Goal: Information Seeking & Learning: Check status

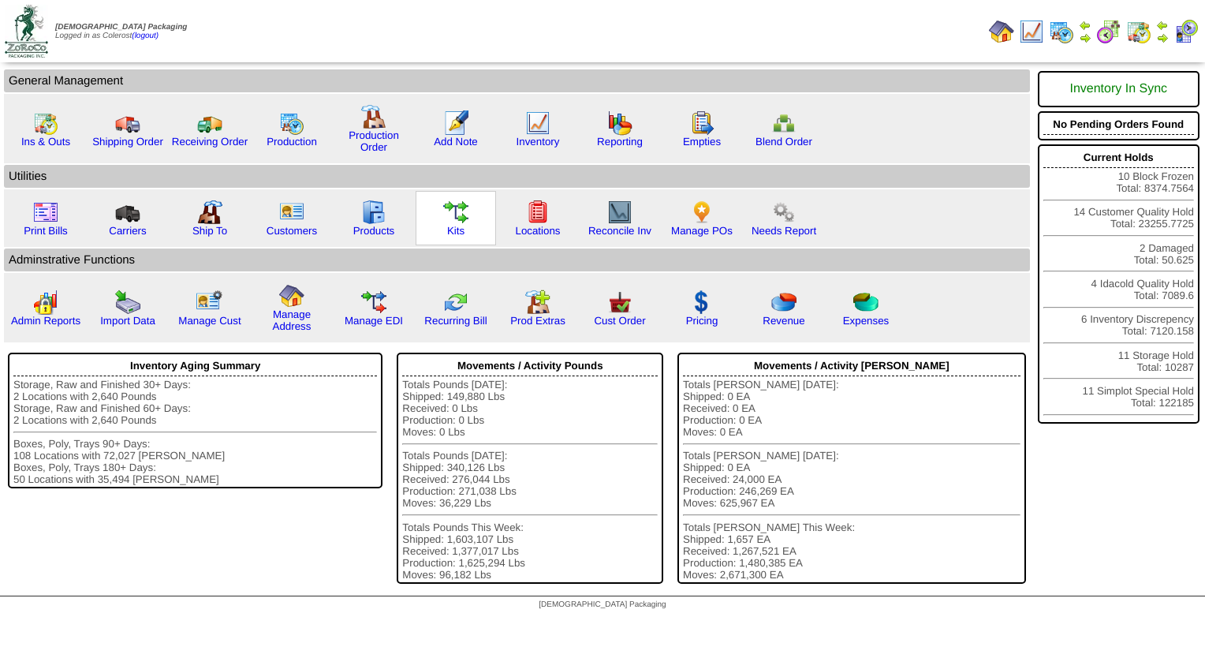
click at [447, 225] on link "Kits" at bounding box center [455, 231] width 17 height 12
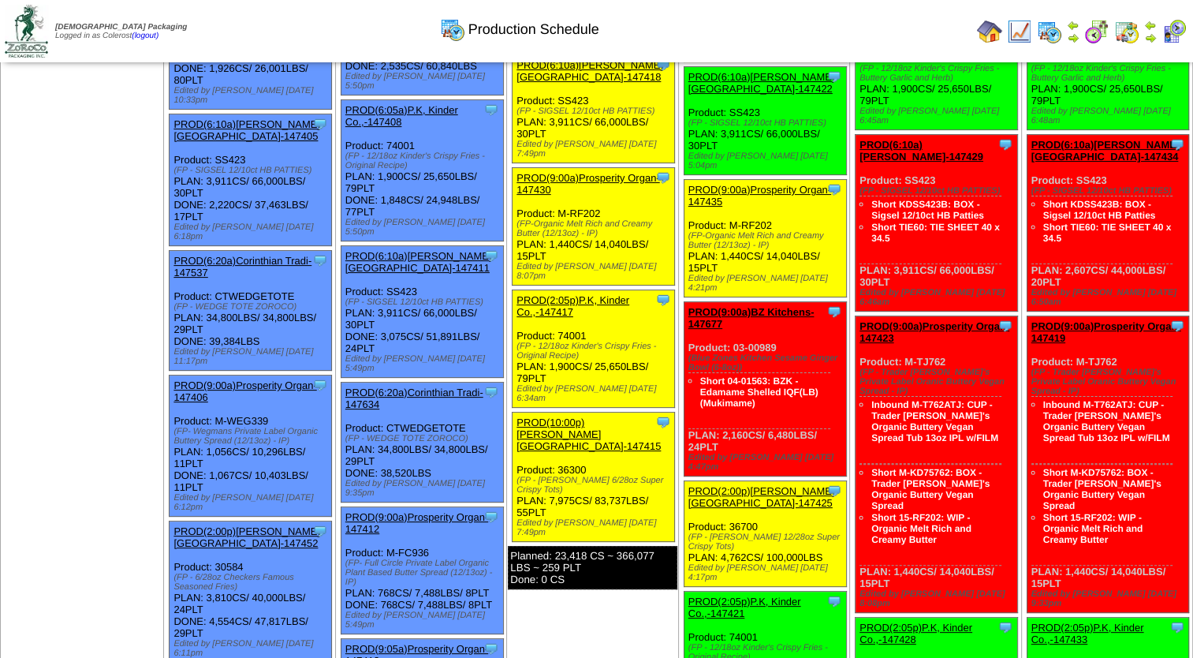
scroll to position [394, 0]
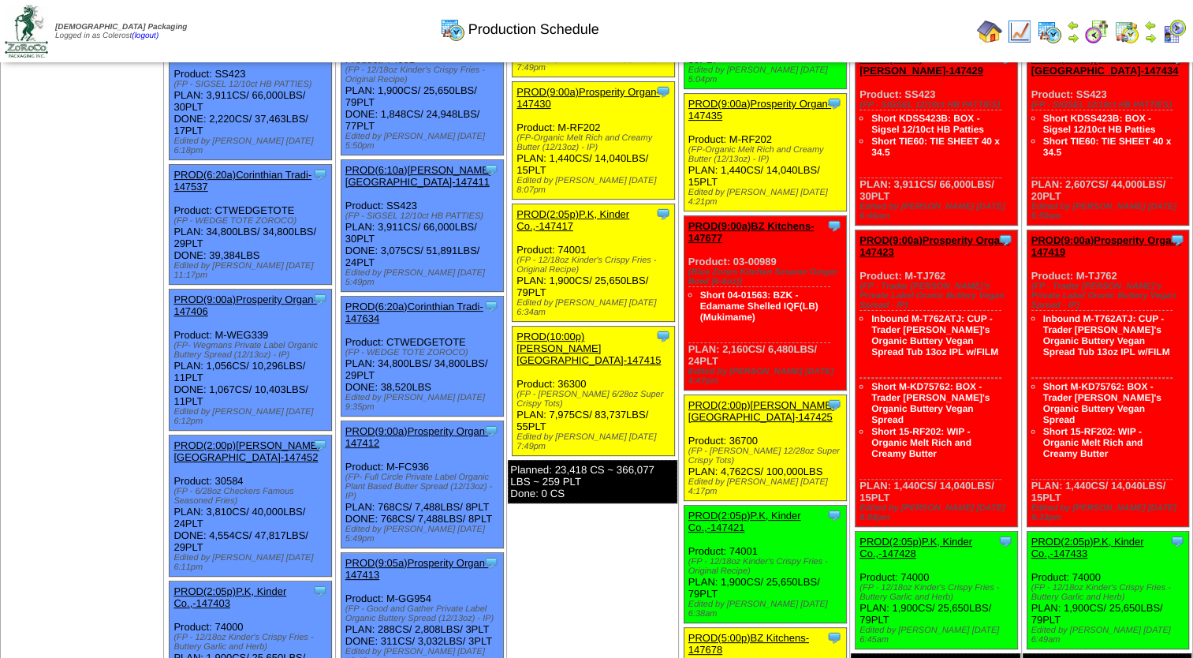
click at [436, 164] on link "PROD(6:10a)[PERSON_NAME][GEOGRAPHIC_DATA]-147411" at bounding box center [418, 176] width 147 height 24
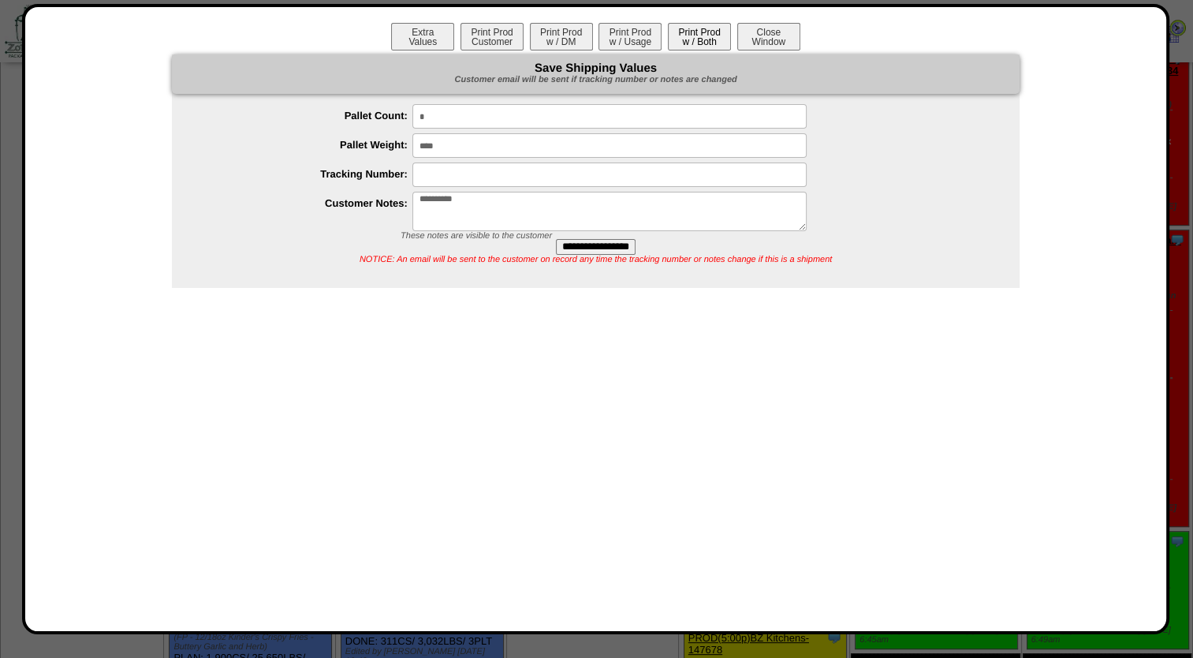
click at [709, 39] on button "Print Prod w / Both" at bounding box center [699, 37] width 63 height 28
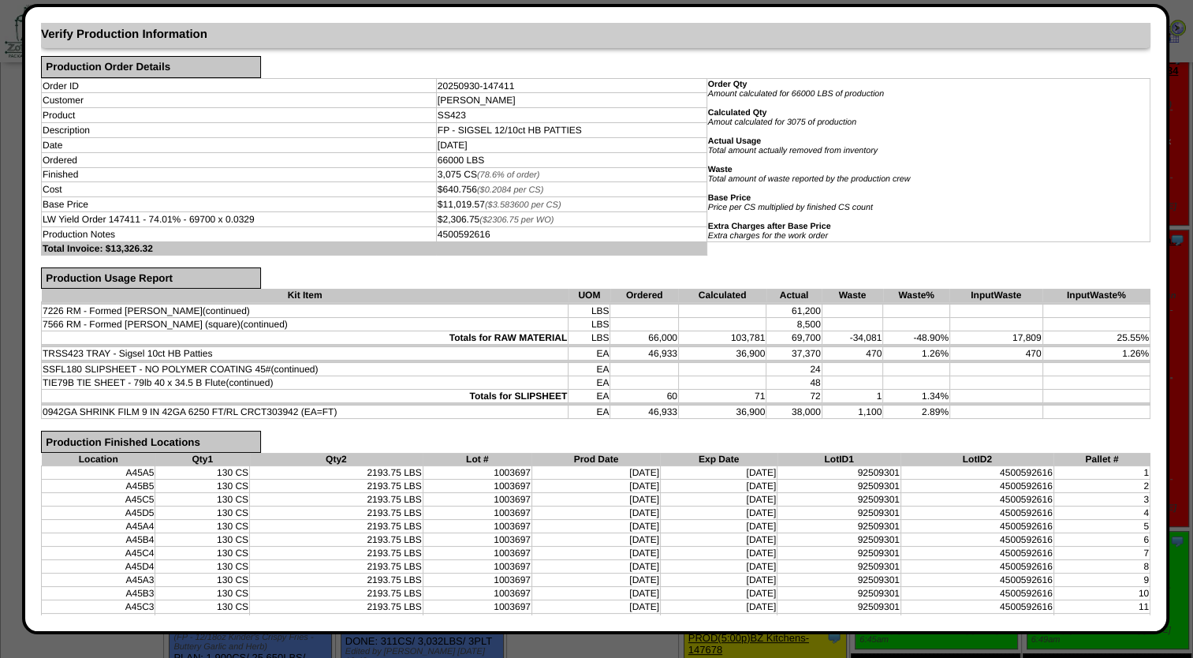
scroll to position [79, 0]
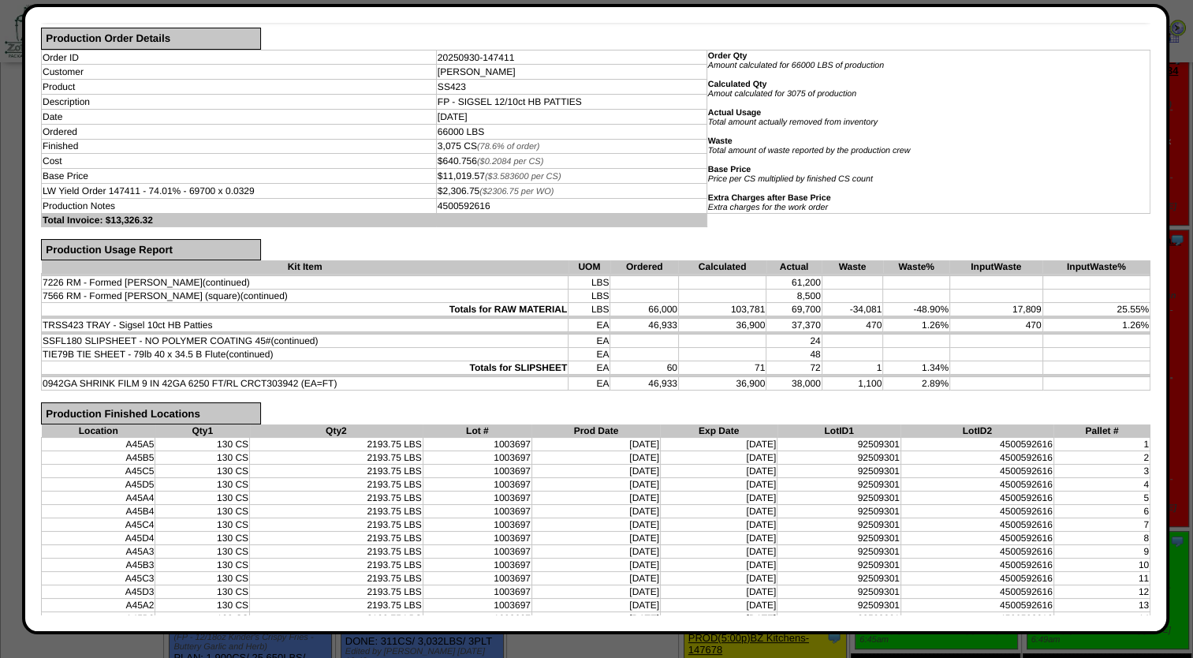
drag, startPoint x: 44, startPoint y: 341, endPoint x: 1134, endPoint y: 320, distance: 1089.8
click at [1134, 320] on tbody "7226 RM - Formed Patty Tote (continued) LBS 61,200 LBS" at bounding box center [596, 332] width 1109 height 117
click at [1098, 350] on td at bounding box center [1096, 354] width 108 height 13
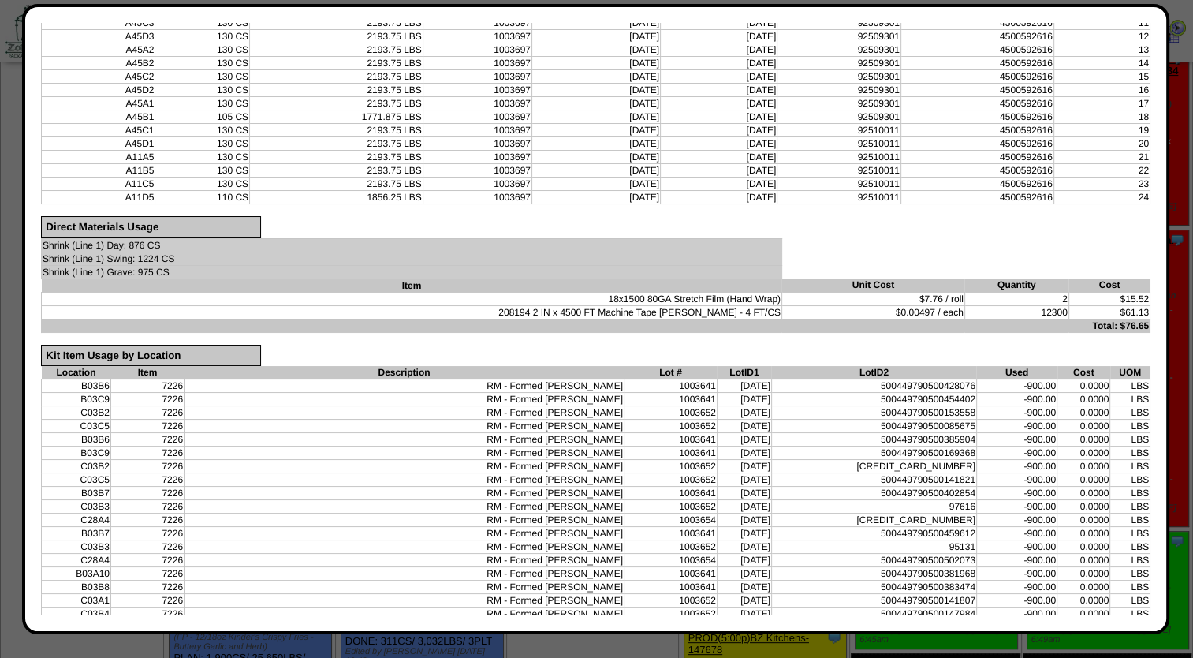
scroll to position [631, 0]
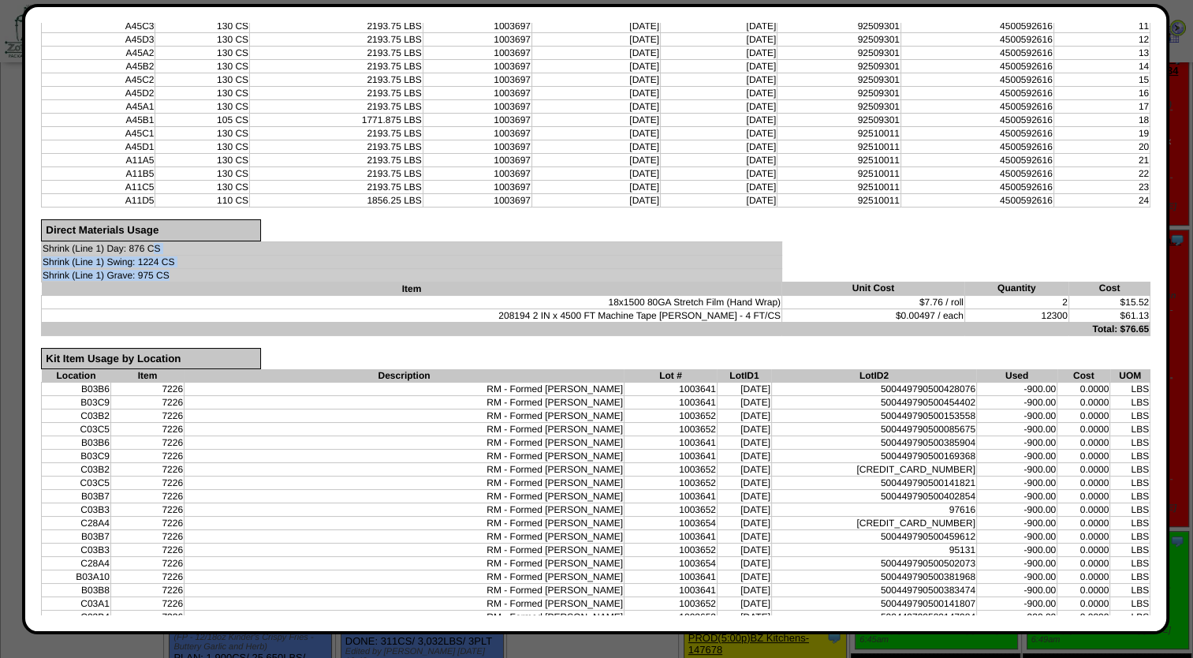
drag, startPoint x: 172, startPoint y: 255, endPoint x: 155, endPoint y: 233, distance: 28.2
click at [155, 241] on tbody "Shrink (Line 1) Day: 876 CS Shrink (Line 1) Swing: 1224 CS Shrink (Line 1) Grav…" at bounding box center [596, 268] width 1109 height 54
drag, startPoint x: 155, startPoint y: 233, endPoint x: 191, endPoint y: 236, distance: 35.6
click at [191, 241] on td "Shrink (Line 1) Day: 876 CS" at bounding box center [412, 247] width 740 height 13
drag, startPoint x: 230, startPoint y: 256, endPoint x: 209, endPoint y: 265, distance: 23.0
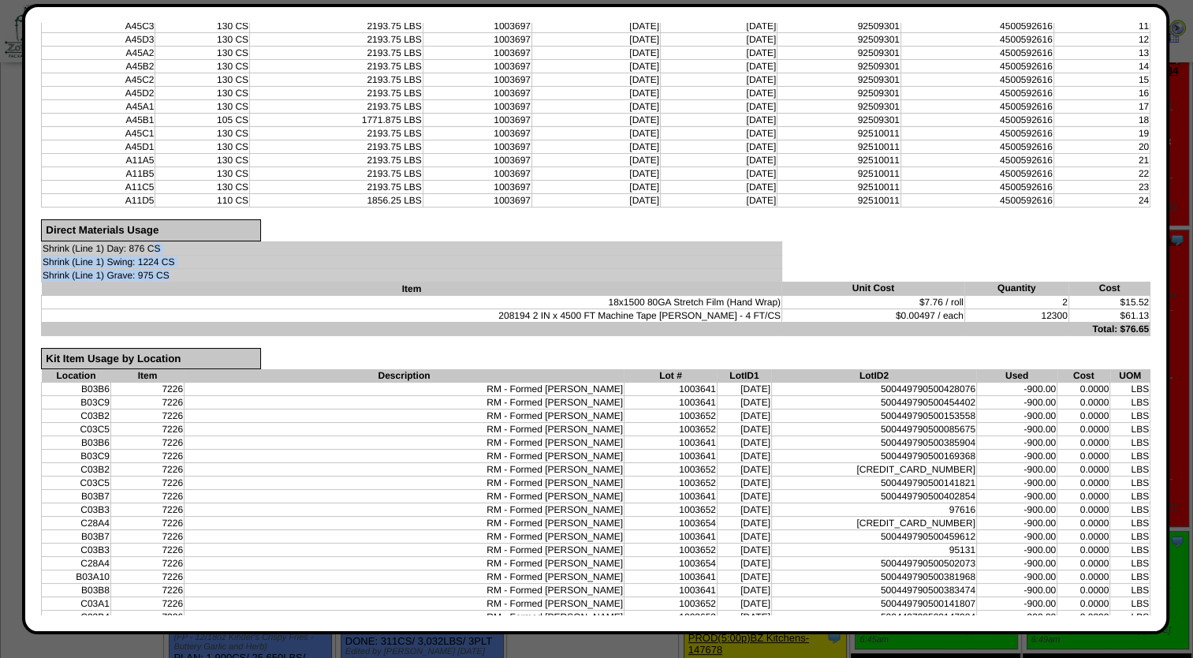
click at [231, 268] on td "Shrink (Line 1) Grave: 975 CS" at bounding box center [412, 274] width 740 height 13
click at [186, 281] on table "Shrink (Line 1) Day: 876 CS Shrink (Line 1) Swing: 1224 CS Shrink (Line 1) Grav…" at bounding box center [595, 288] width 1109 height 95
click at [183, 295] on td "18x1500 80GA Stretch Film (Hand Wrap)" at bounding box center [412, 301] width 740 height 13
click at [781, 251] on table "Shrink (Line 1) Day: 876 CS Shrink (Line 1) Swing: 1224 CS Shrink (Line 1) Grav…" at bounding box center [595, 288] width 1109 height 95
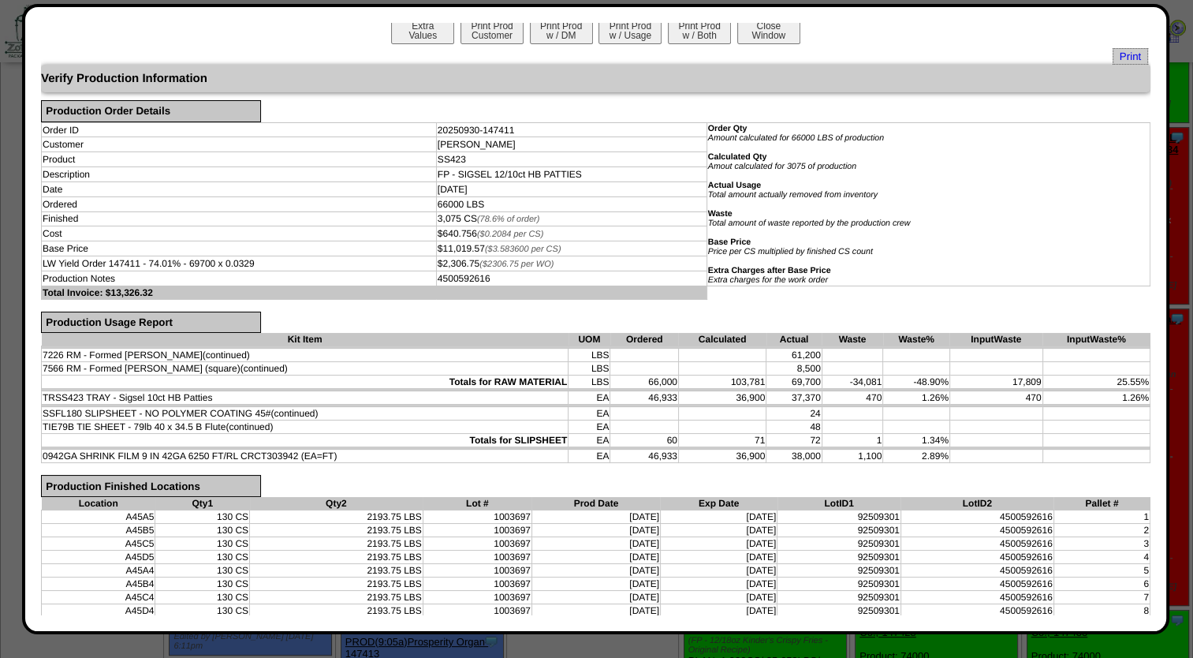
scroll to position [0, 0]
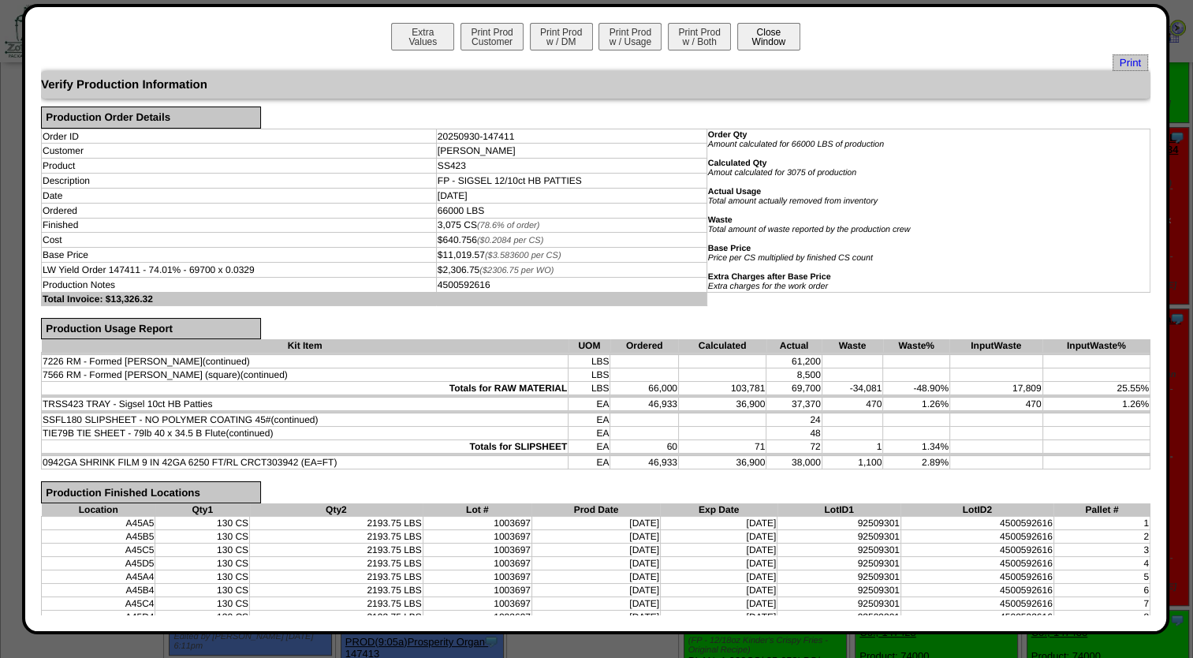
click at [765, 27] on button "Close Window" at bounding box center [768, 37] width 63 height 28
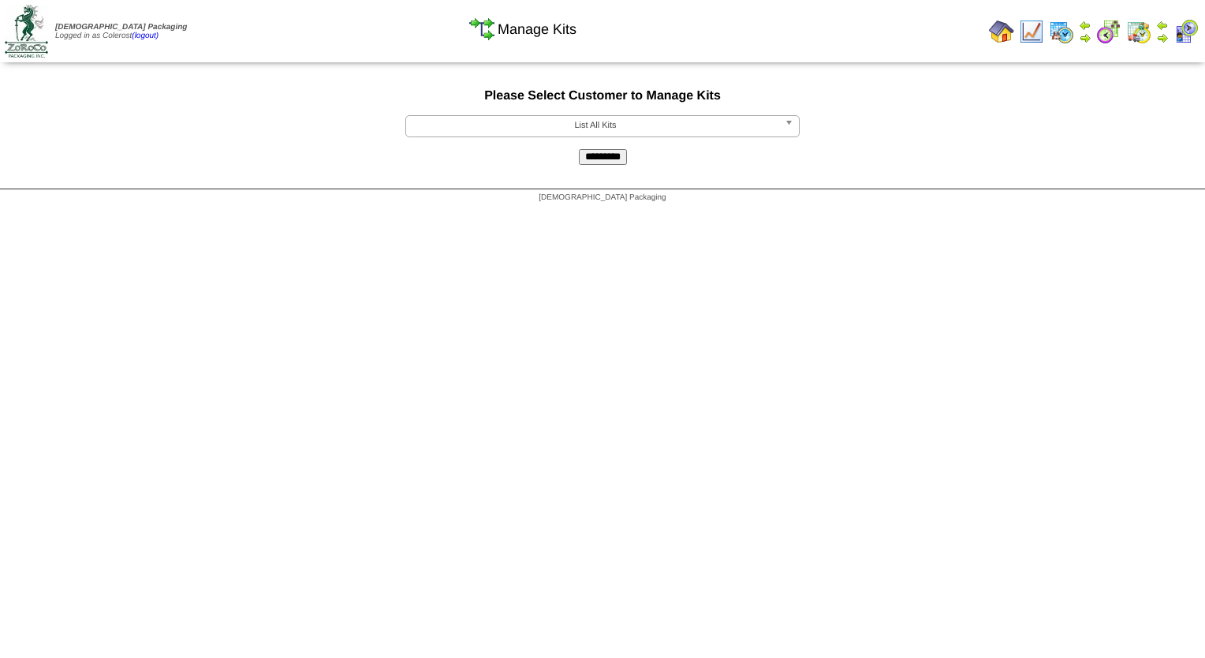
click at [512, 118] on span "List All Kits" at bounding box center [595, 125] width 366 height 19
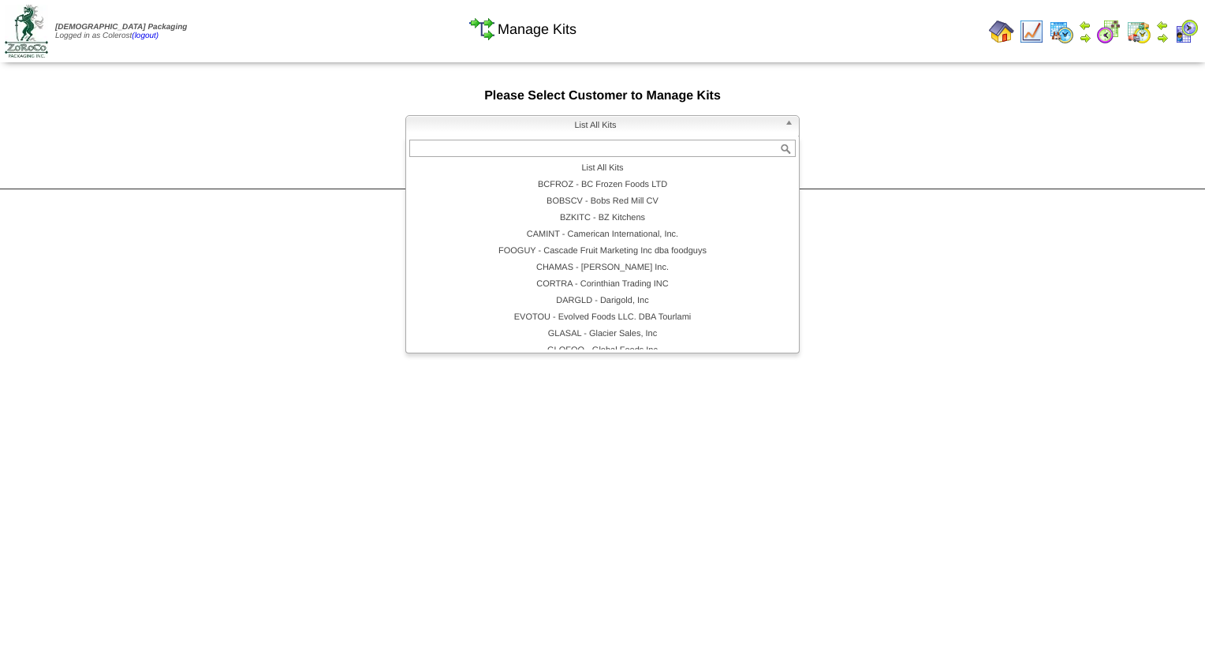
scroll to position [79, 0]
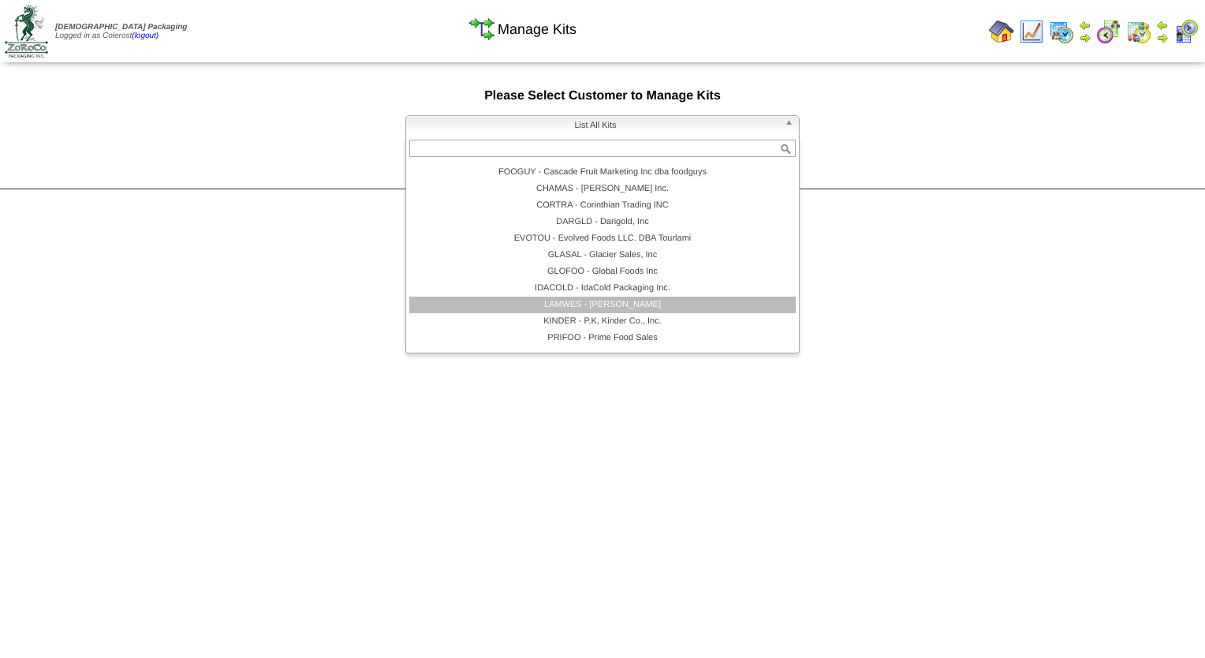
click at [580, 301] on li "LAMWES - Lamb-Weston" at bounding box center [602, 304] width 386 height 17
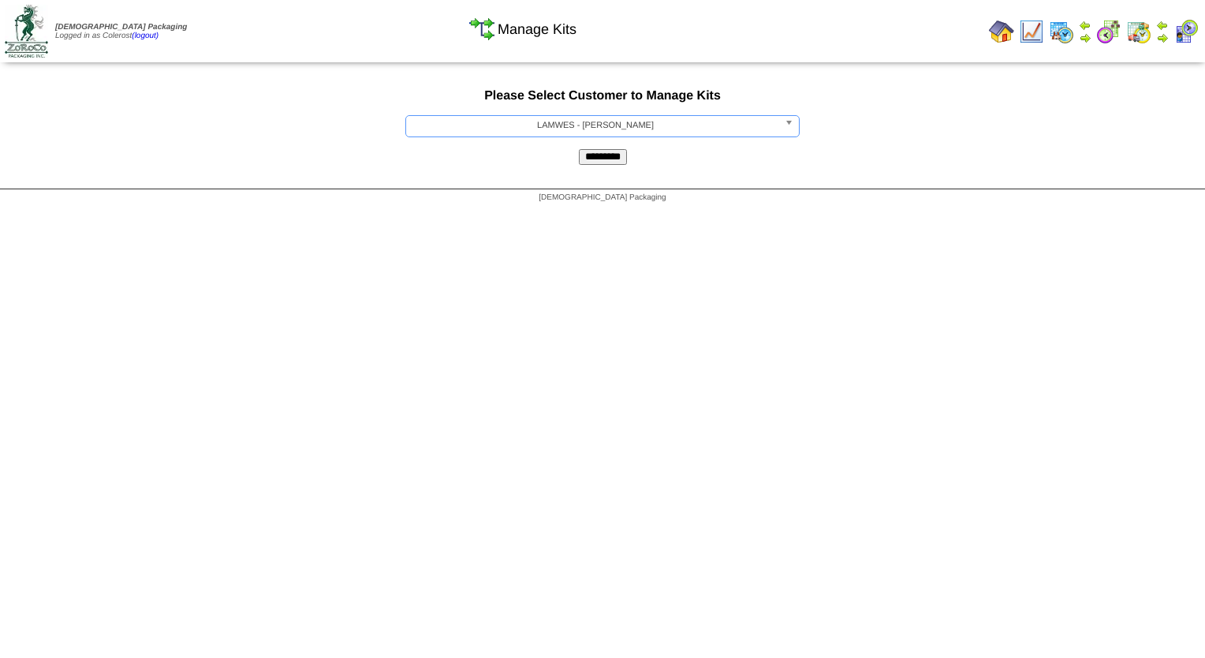
click at [586, 162] on input "*********" at bounding box center [603, 157] width 48 height 16
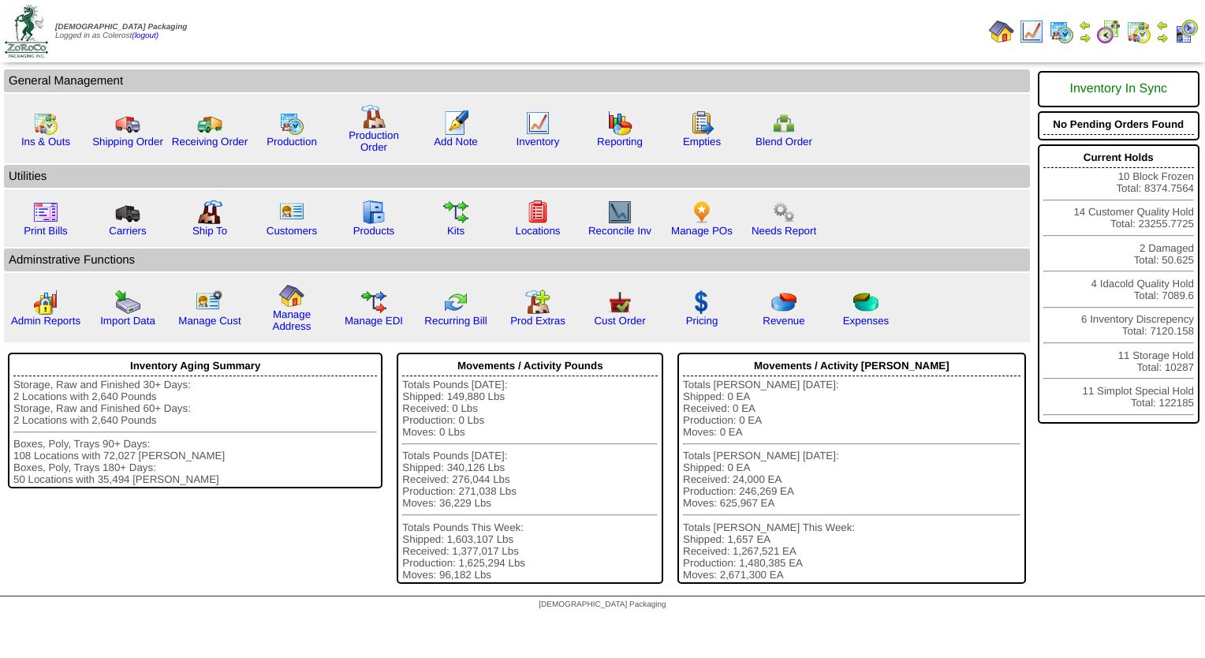
click at [1165, 36] on img at bounding box center [1162, 38] width 13 height 13
click at [527, 144] on link "Inventory" at bounding box center [537, 142] width 43 height 12
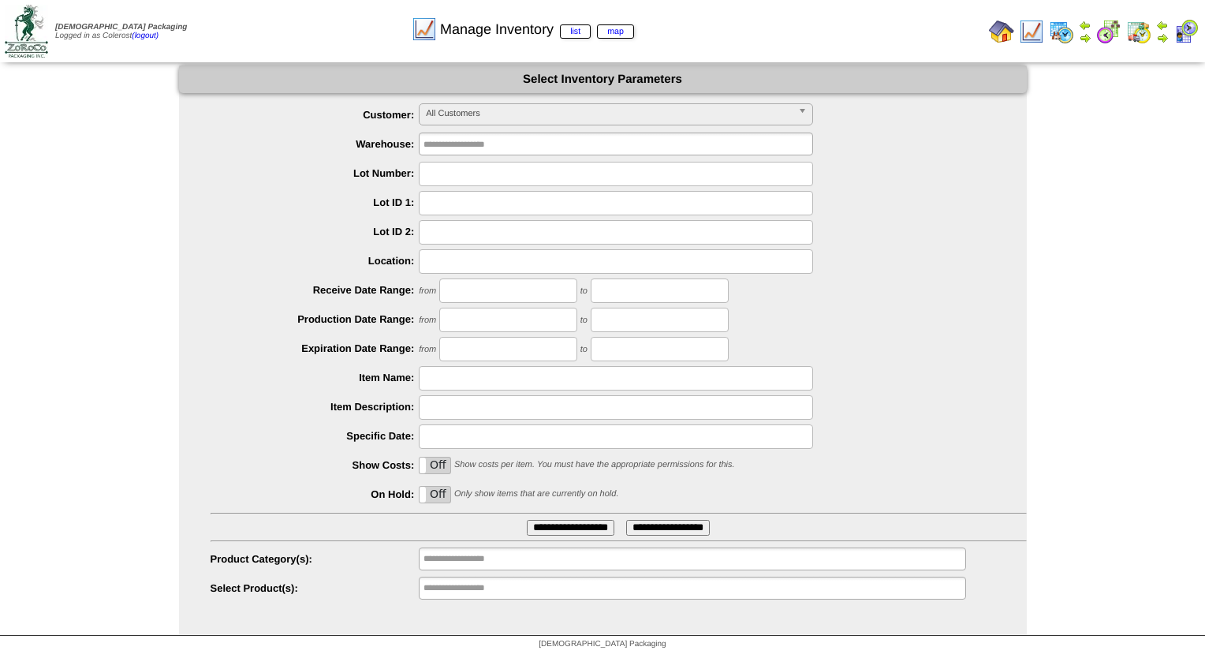
click at [479, 595] on input "**********" at bounding box center [473, 588] width 101 height 20
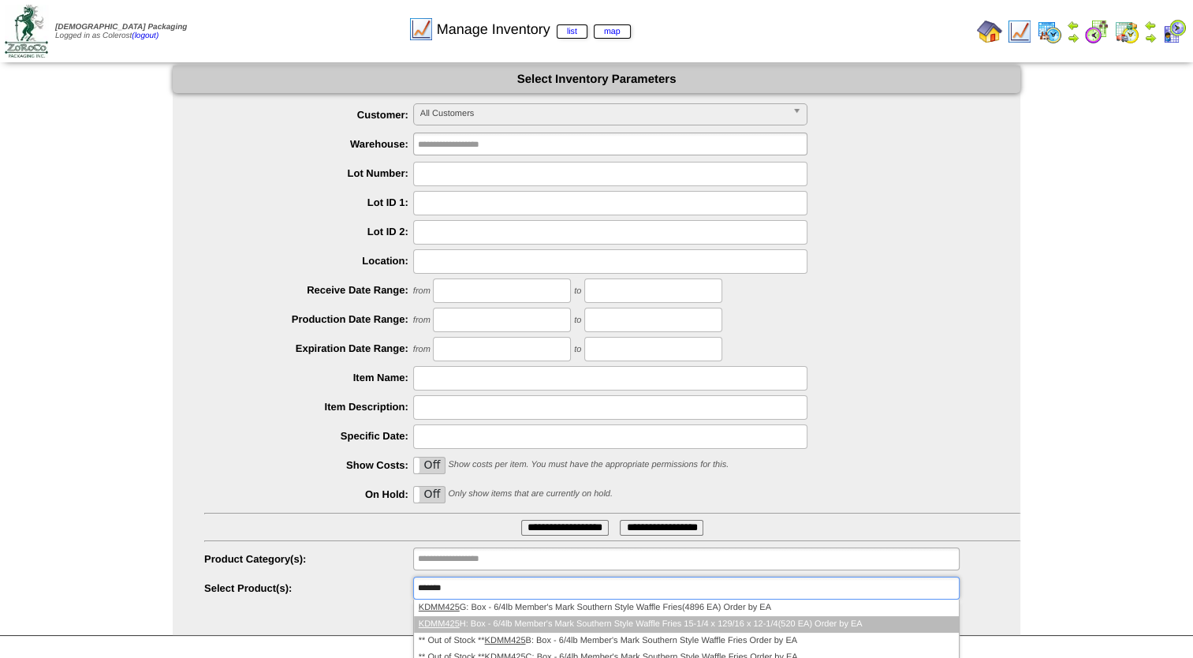
type input "*******"
click at [544, 622] on li "KDMM425 H: Box - 6/4lb Member's Mark Southern Style Waffle Fries 15-1/4 x 129/1…" at bounding box center [686, 624] width 545 height 17
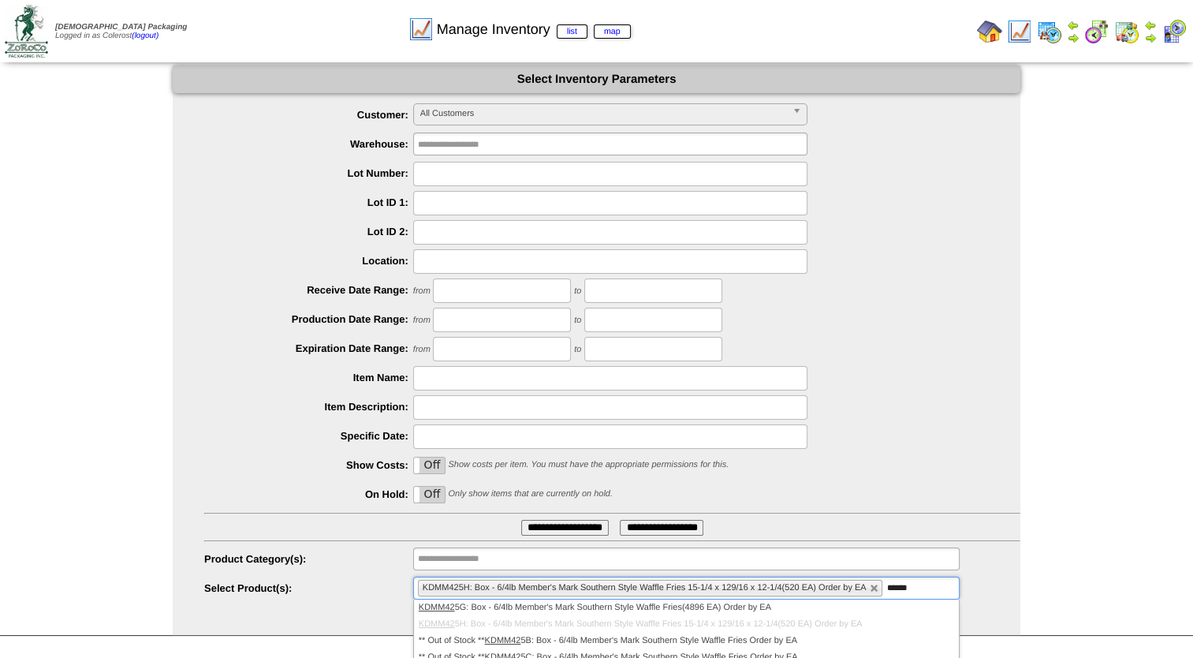
type input "******"
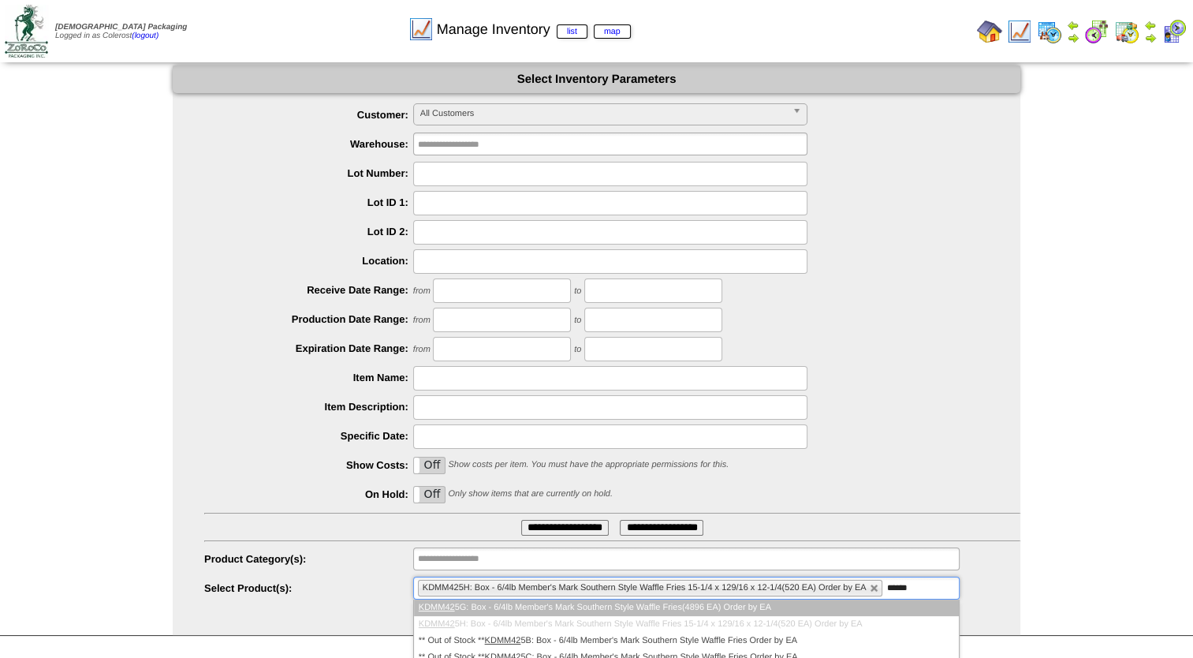
click at [684, 607] on li "KDMM42 5G: Box - 6/4lb Member's Mark Southern Style Waffle Fries(4896 EA) Order…" at bounding box center [686, 607] width 545 height 17
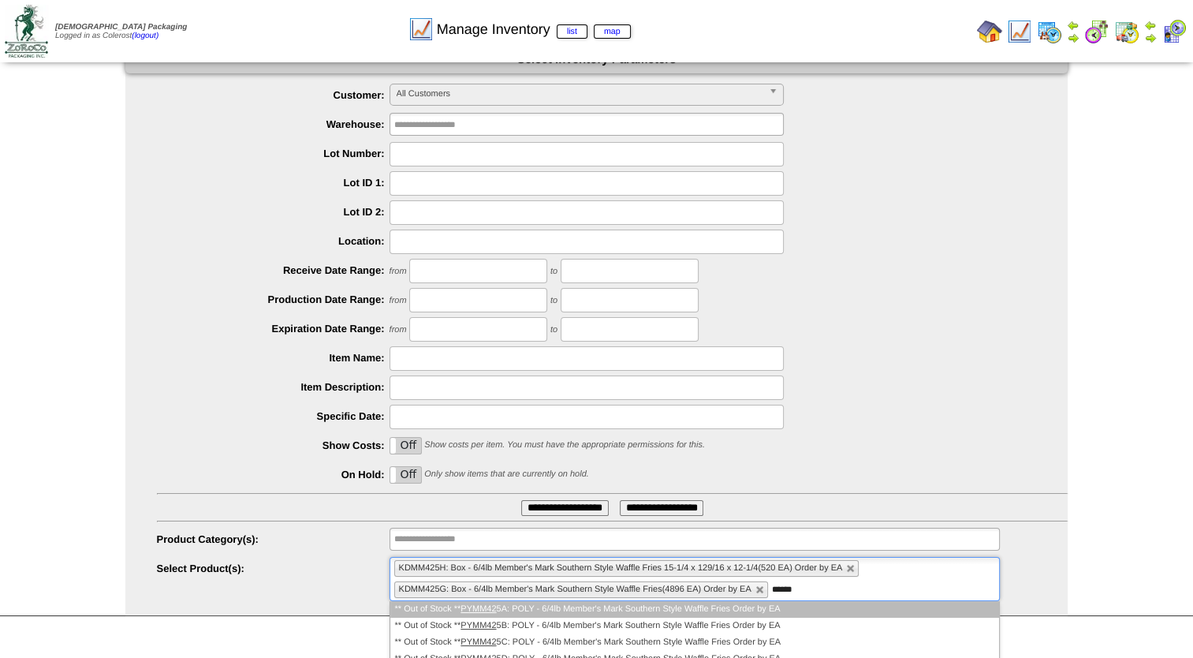
scroll to position [28, 0]
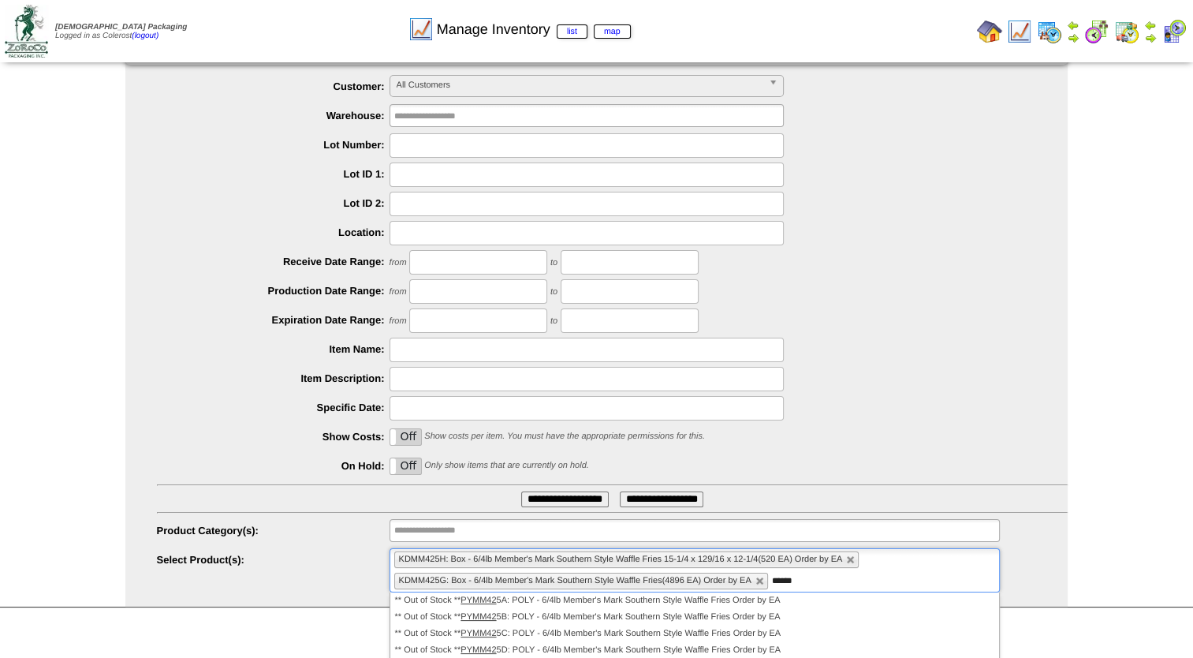
type input "******"
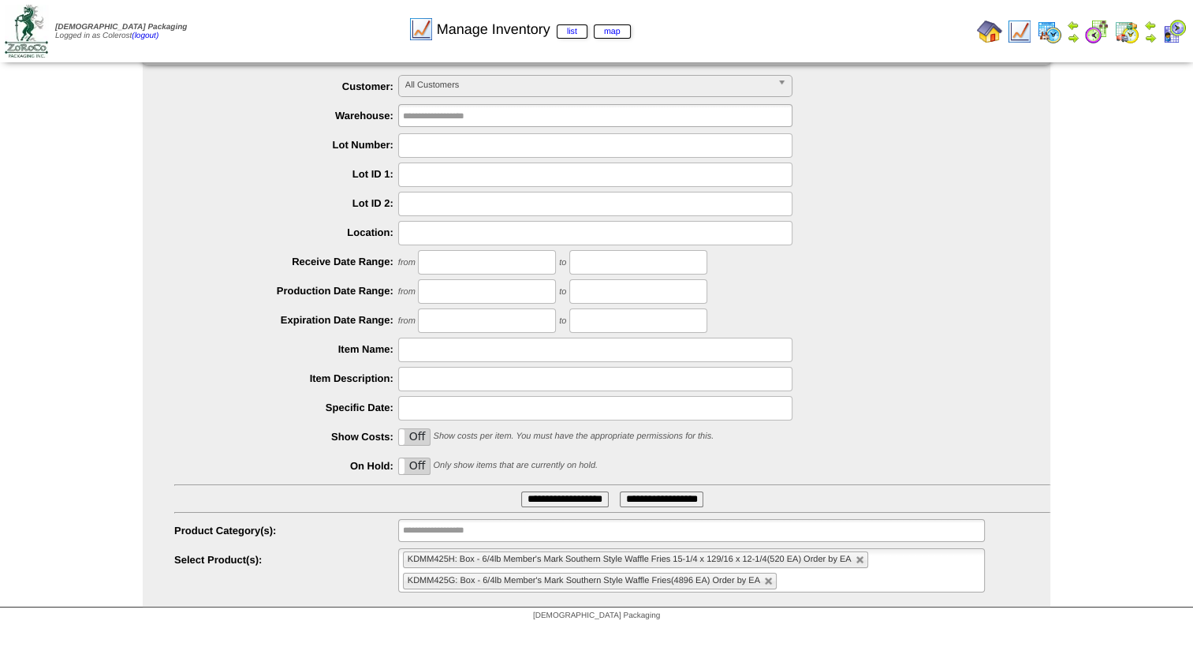
click at [867, 572] on ul "KDMM425H: Box - 6/4lb Member's Mark Southern Style Waffle Fries 15-1/4 x 129/16…" at bounding box center [691, 570] width 587 height 44
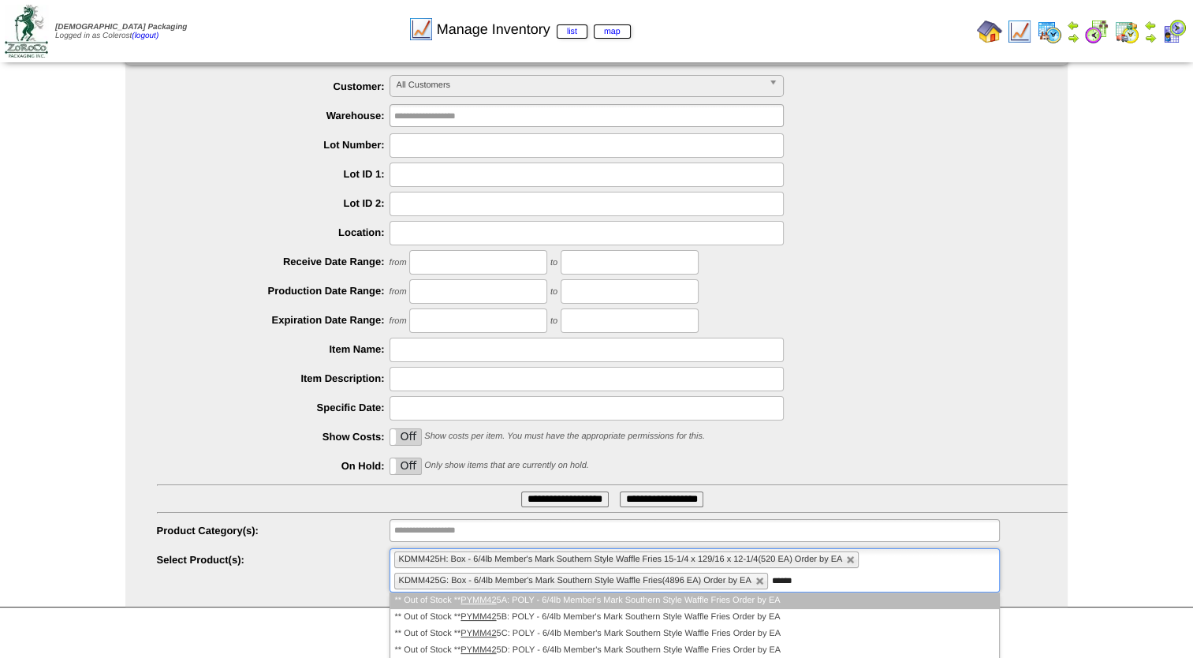
type input "******"
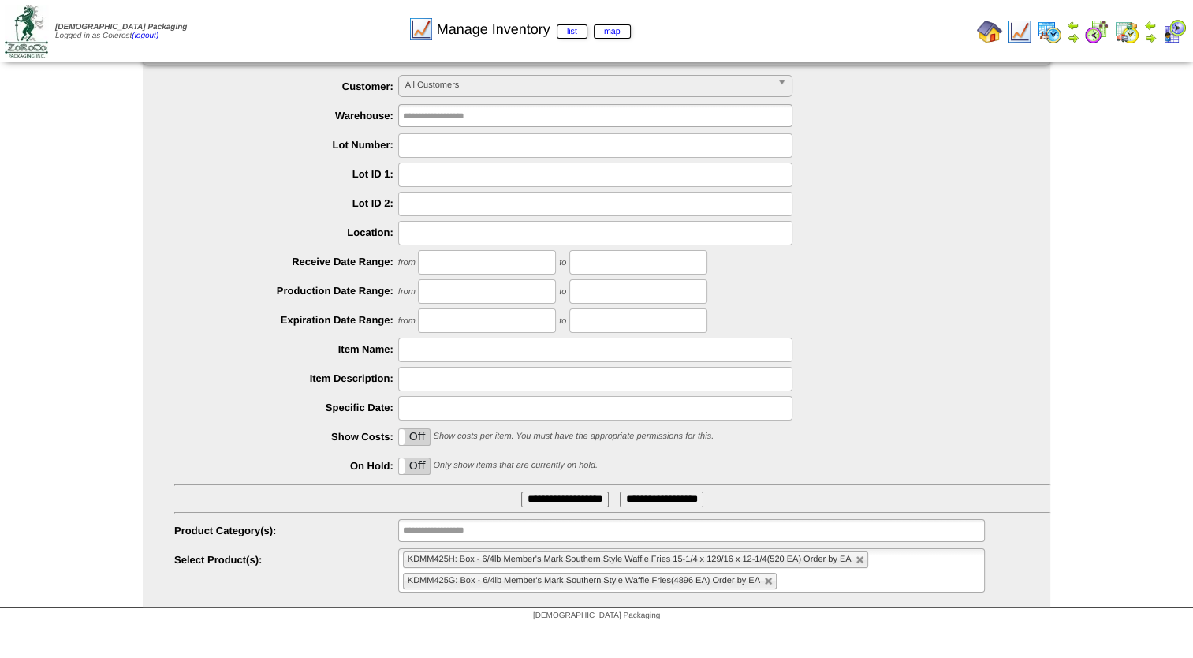
click at [579, 494] on input "**********" at bounding box center [565, 499] width 88 height 16
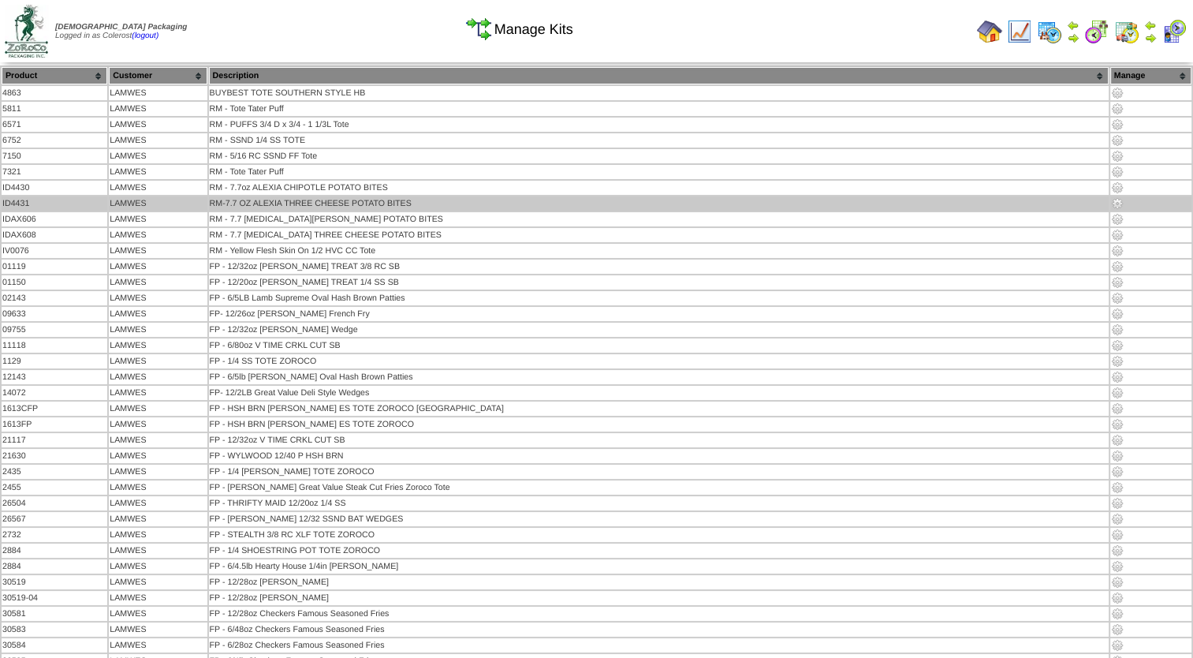
scroll to position [5388, 0]
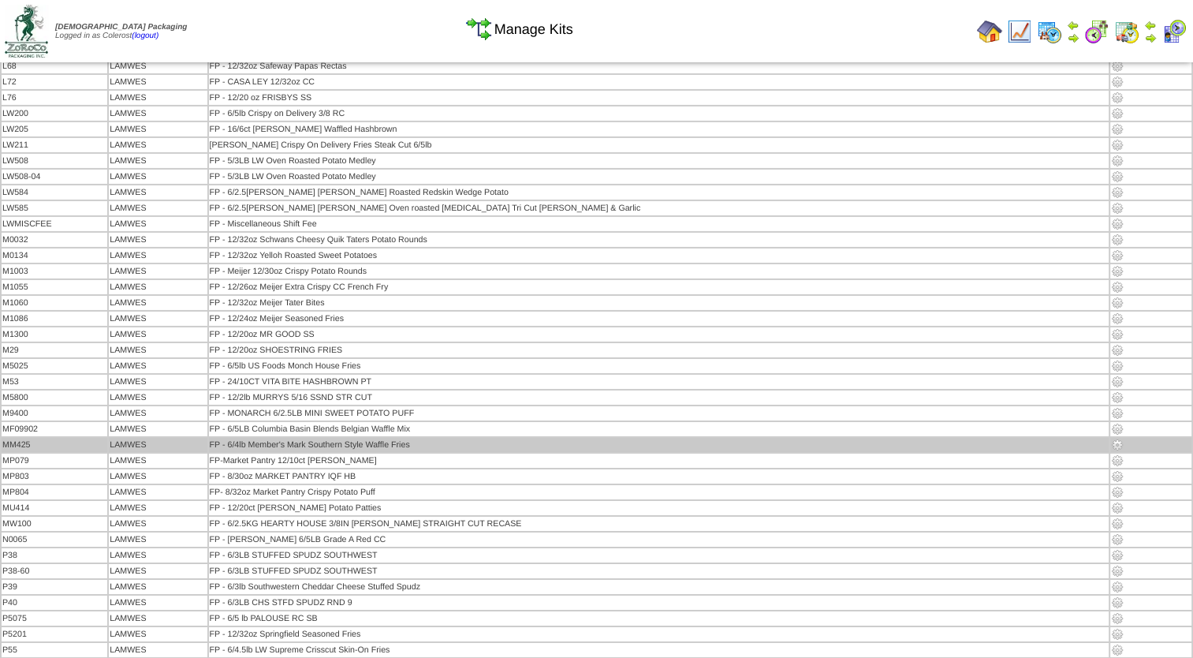
click at [1111, 438] on img at bounding box center [1117, 444] width 13 height 13
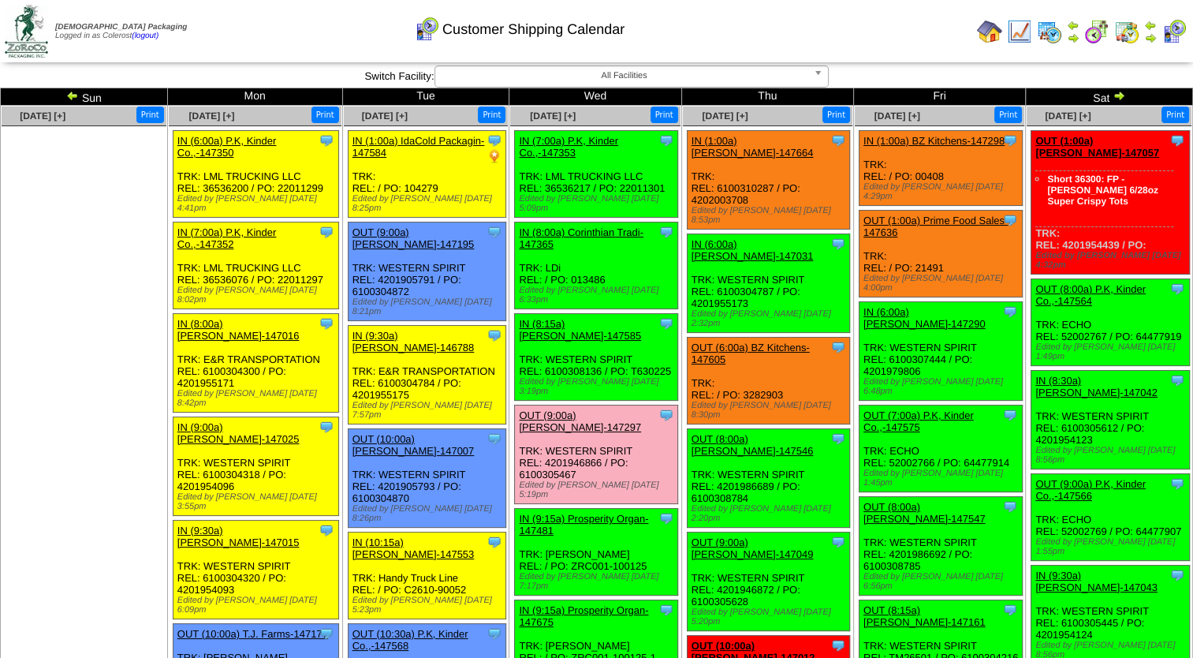
click at [1118, 95] on img at bounding box center [1119, 95] width 13 height 13
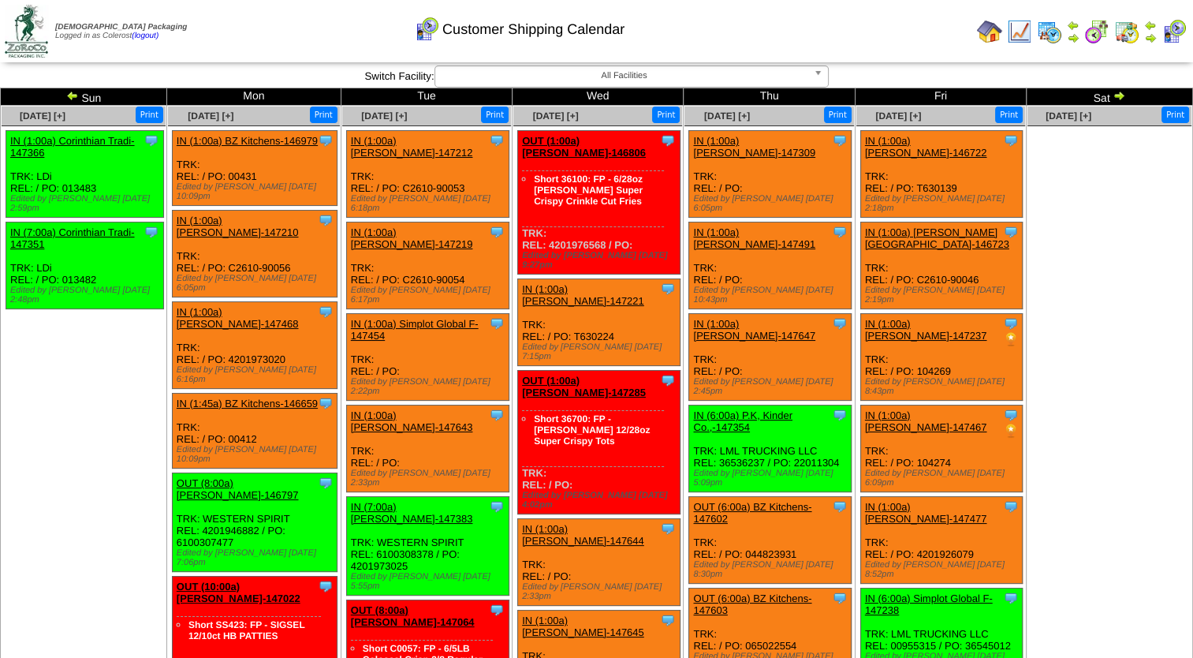
click at [1113, 99] on img at bounding box center [1119, 95] width 13 height 13
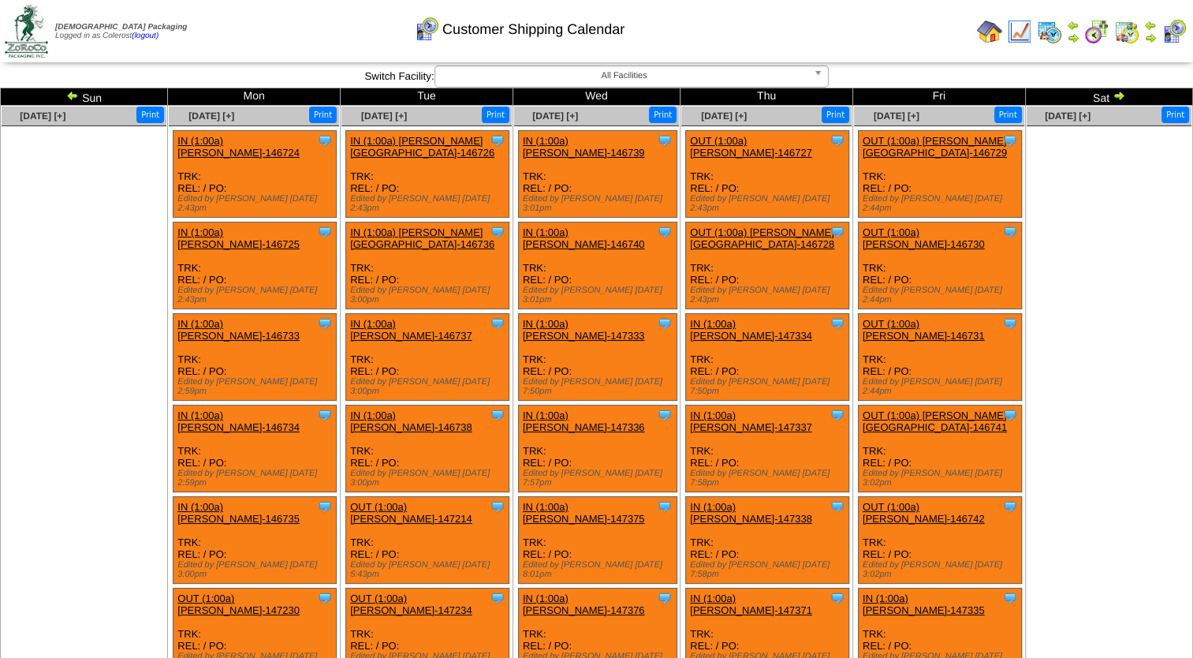
click at [1120, 95] on img at bounding box center [1119, 95] width 13 height 13
